Goal: Information Seeking & Learning: Learn about a topic

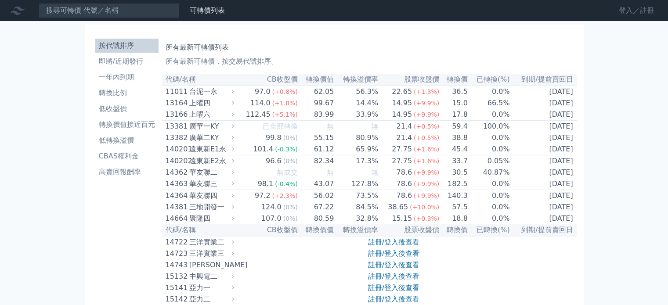
click at [627, 11] on link "登入／註冊" at bounding box center [636, 11] width 49 height 14
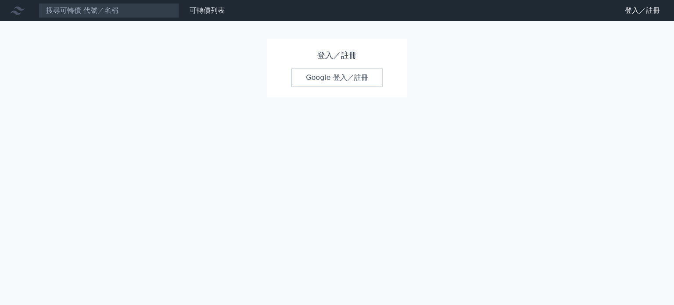
click at [334, 76] on link "Google 登入／註冊" at bounding box center [337, 77] width 91 height 18
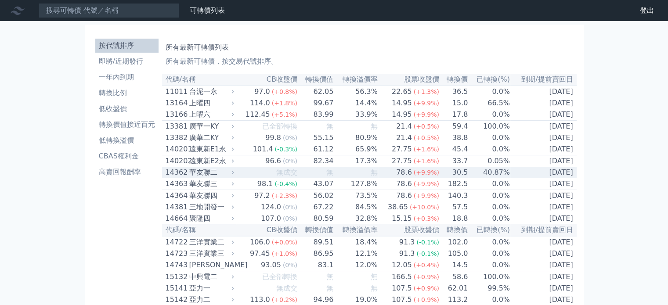
scroll to position [44, 0]
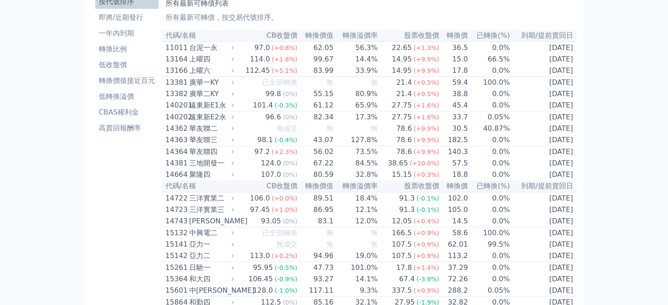
click at [548, 36] on th "到期/提前賣回日" at bounding box center [543, 36] width 66 height 12
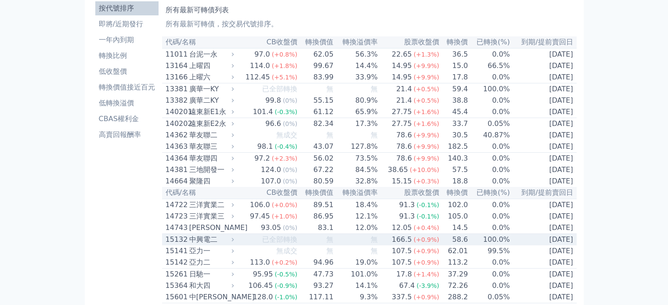
scroll to position [0, 0]
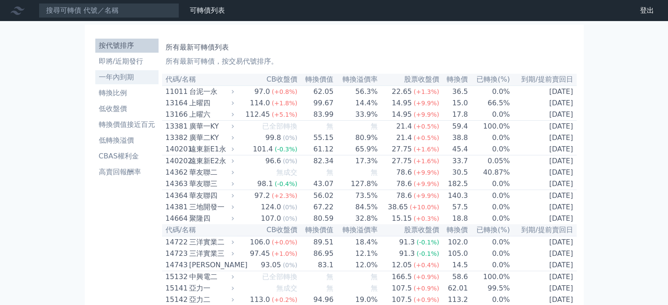
click at [127, 79] on li "一年內到期" at bounding box center [126, 77] width 63 height 11
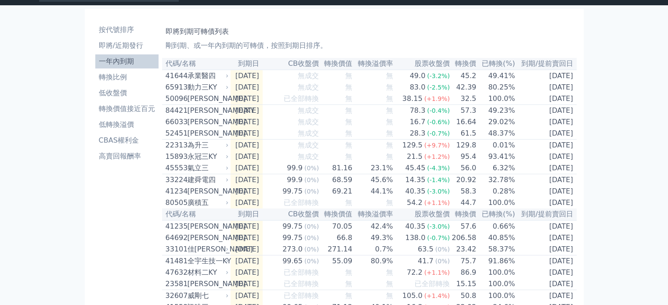
scroll to position [7, 0]
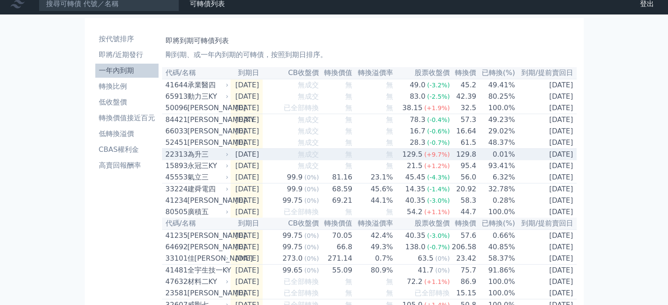
click at [262, 161] on td "2025-08-29" at bounding box center [247, 155] width 32 height 12
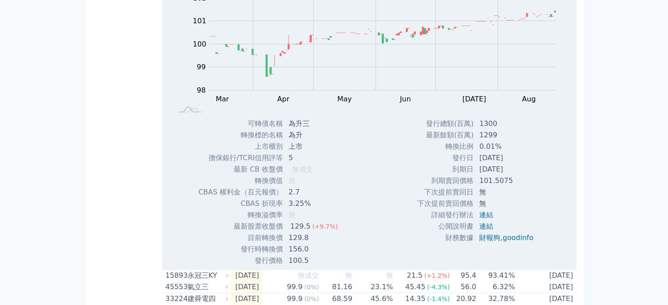
scroll to position [50, 0]
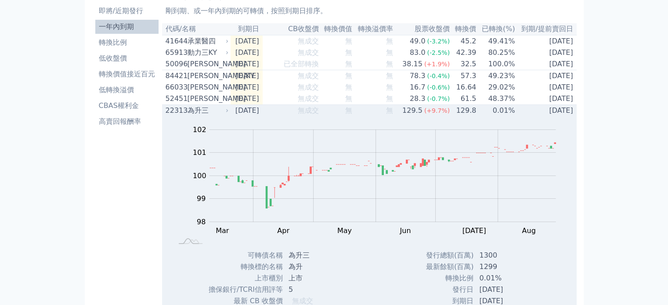
click at [263, 117] on td "2025-08-29" at bounding box center [247, 111] width 32 height 12
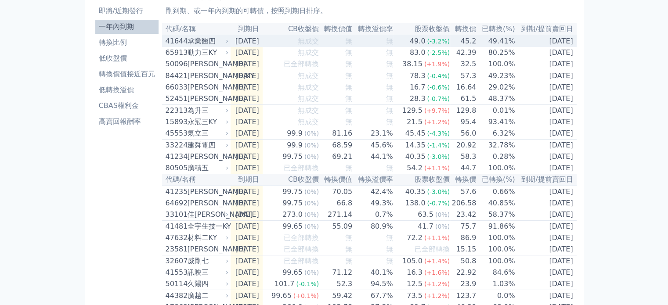
click at [207, 41] on div "承業醫四" at bounding box center [207, 41] width 40 height 11
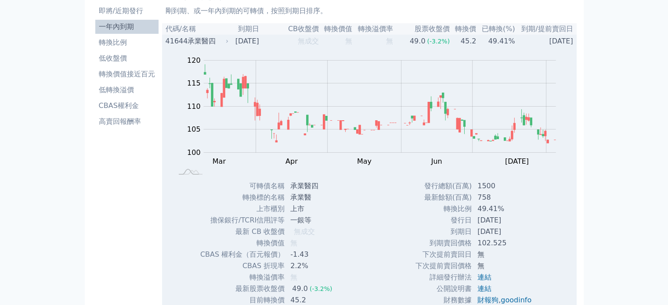
click at [191, 41] on div "承業醫四" at bounding box center [207, 41] width 40 height 11
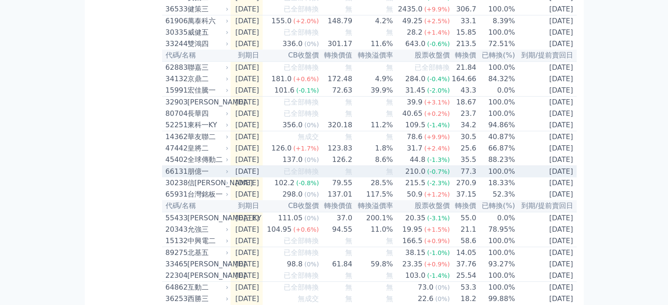
scroll to position [490, 0]
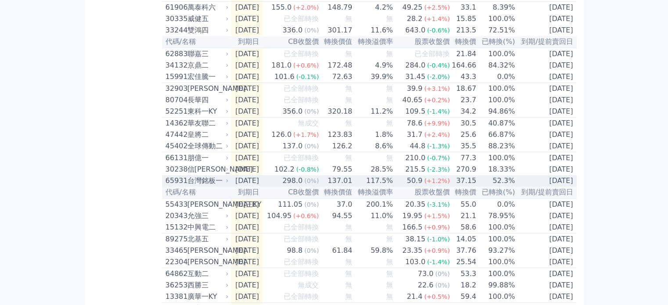
click at [299, 186] on div "298.0" at bounding box center [293, 181] width 24 height 11
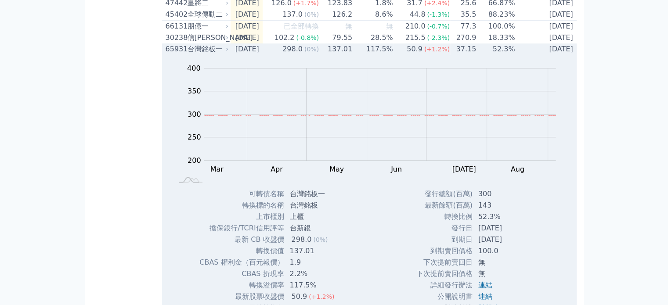
scroll to position [577, 0]
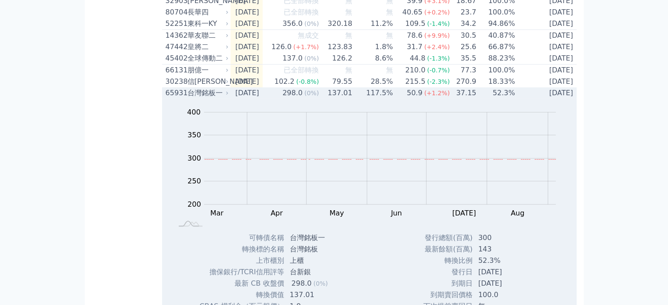
click at [203, 98] on div "台灣銘板一" at bounding box center [207, 93] width 40 height 11
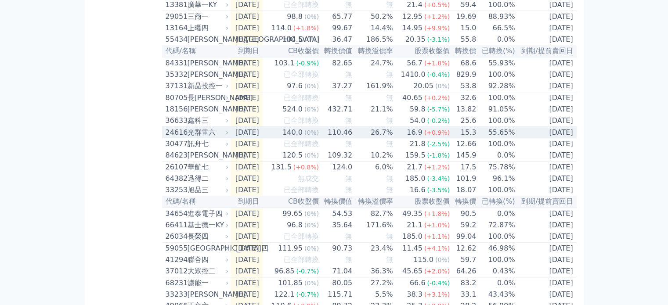
scroll to position [797, 0]
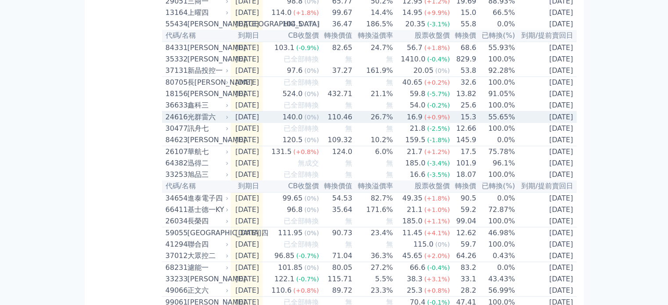
click at [316, 121] on span "(0%)" at bounding box center [311, 117] width 14 height 7
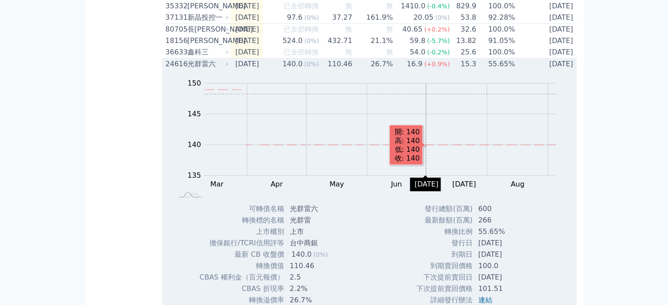
scroll to position [885, 0]
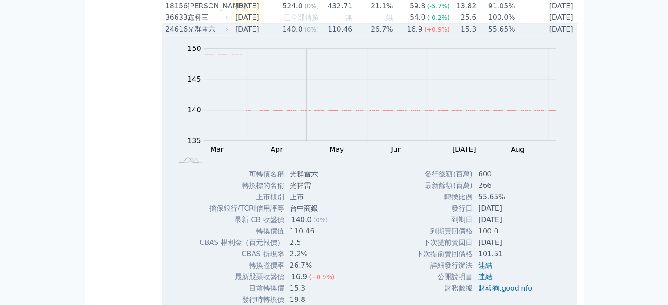
click at [262, 36] on td "2026-03-24" at bounding box center [247, 30] width 32 height 12
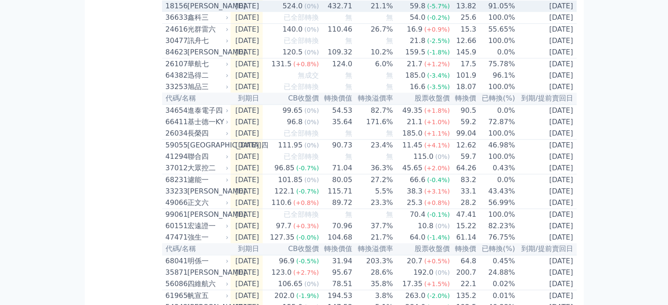
click at [260, 12] on td "2026-03-16" at bounding box center [247, 5] width 32 height 11
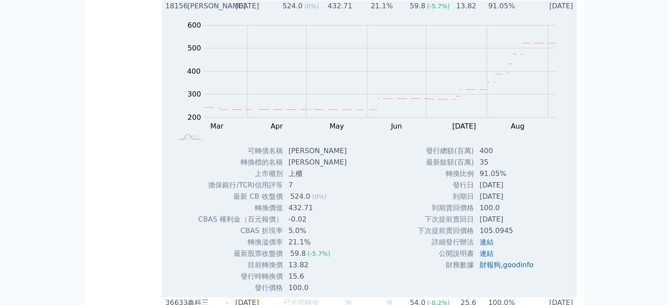
click at [203, 11] on div "[PERSON_NAME]" at bounding box center [207, 6] width 40 height 11
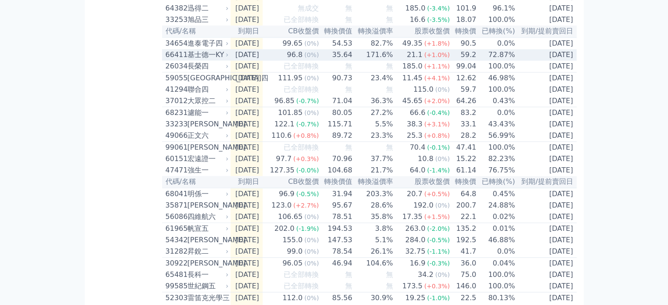
scroll to position [973, 0]
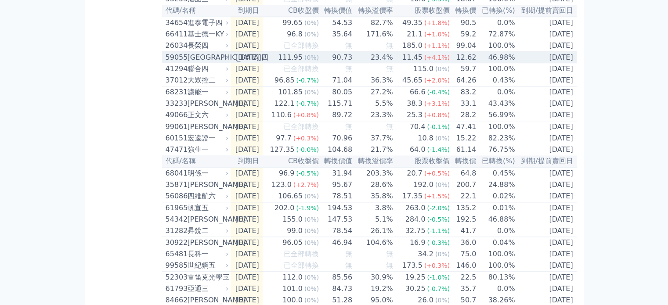
click at [281, 64] on td "111.95 (0%)" at bounding box center [291, 58] width 57 height 12
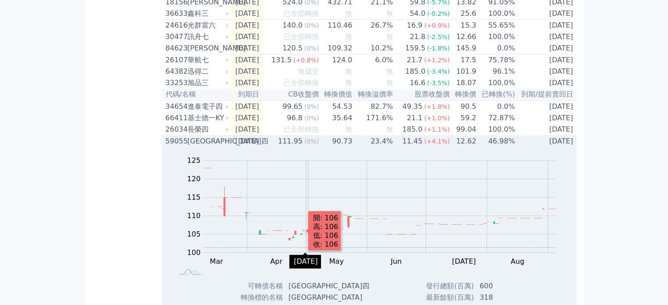
scroll to position [885, 0]
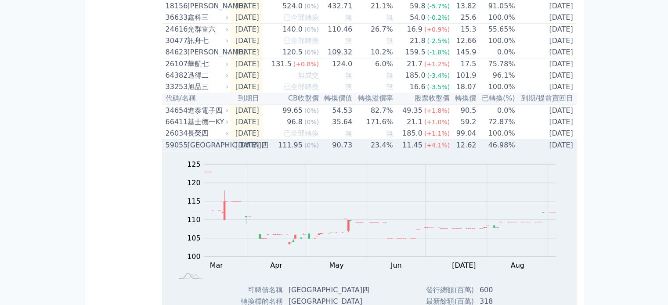
click at [216, 151] on div "[GEOGRAPHIC_DATA]四" at bounding box center [207, 145] width 40 height 11
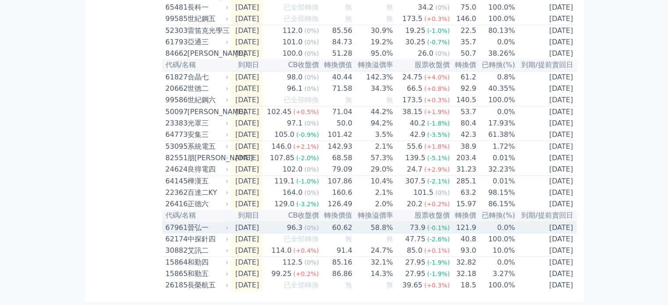
scroll to position [1324, 0]
